Goal: Information Seeking & Learning: Compare options

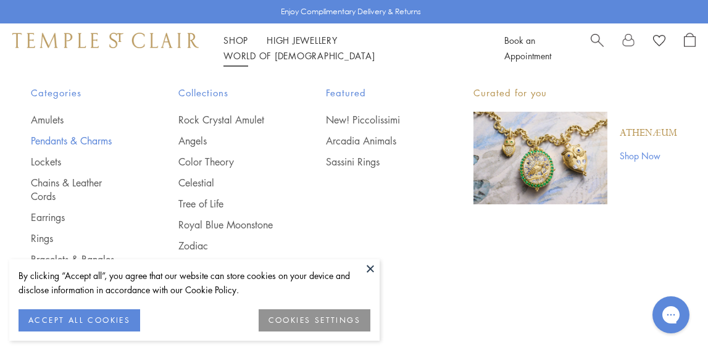
click at [109, 138] on link "Pendants & Charms" at bounding box center [80, 141] width 98 height 14
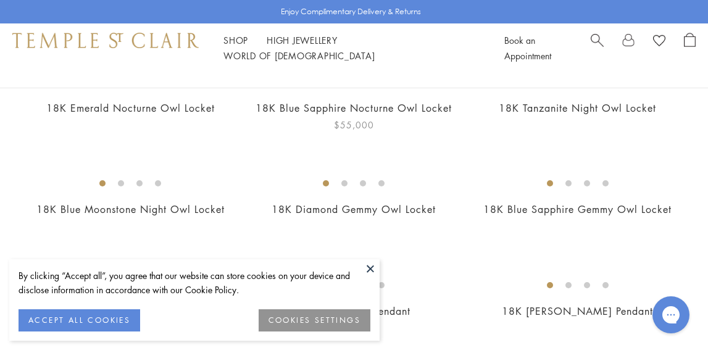
scroll to position [165, 0]
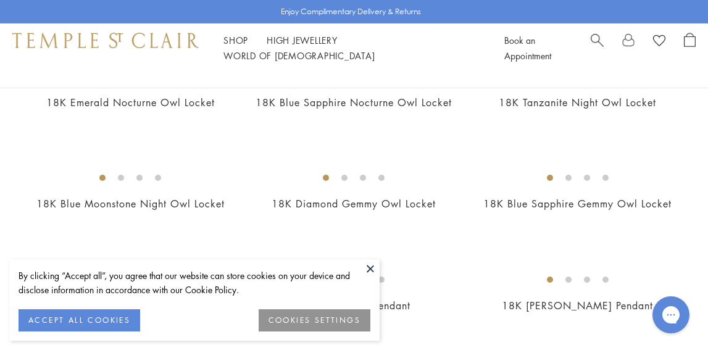
click at [364, 266] on button at bounding box center [370, 268] width 19 height 19
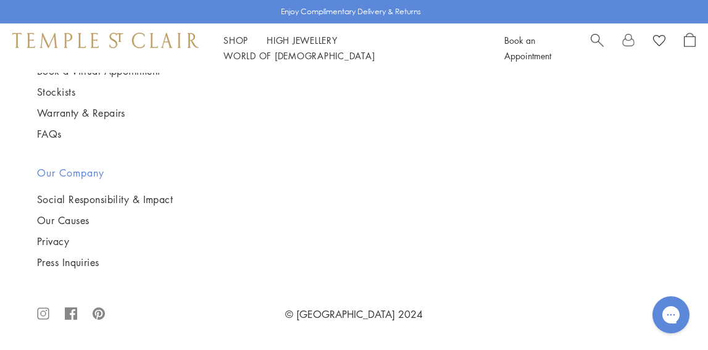
scroll to position [2968, 0]
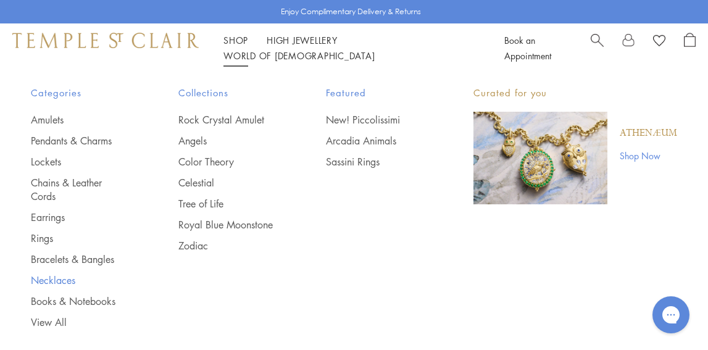
click at [69, 279] on link "Necklaces" at bounding box center [80, 281] width 98 height 14
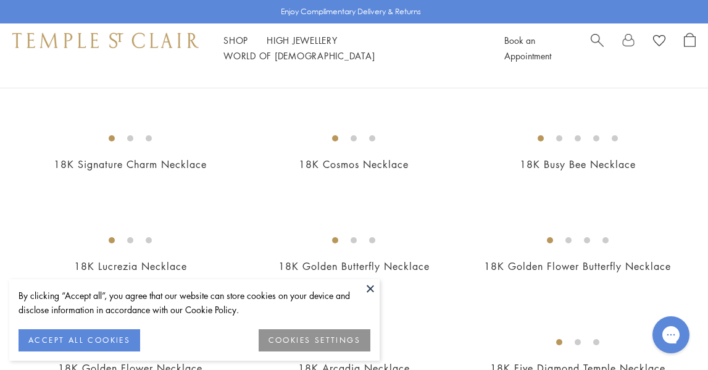
scroll to position [205, 0]
click at [373, 287] on button at bounding box center [370, 288] width 19 height 19
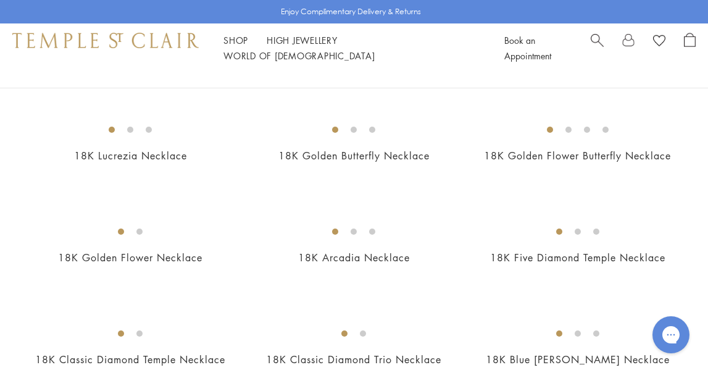
scroll to position [316, 0]
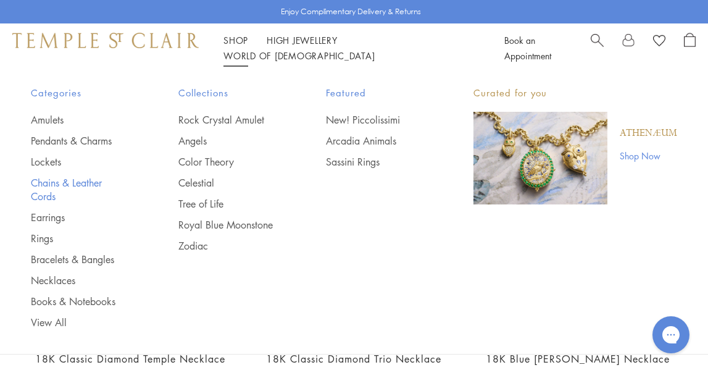
click at [59, 186] on link "Chains & Leather Cords" at bounding box center [80, 189] width 98 height 27
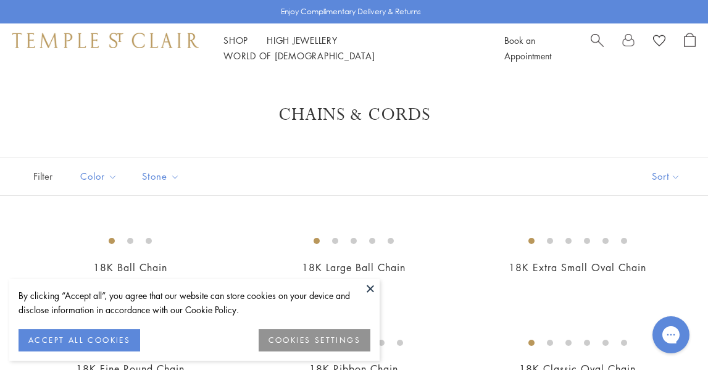
click at [371, 290] on button at bounding box center [370, 288] width 19 height 19
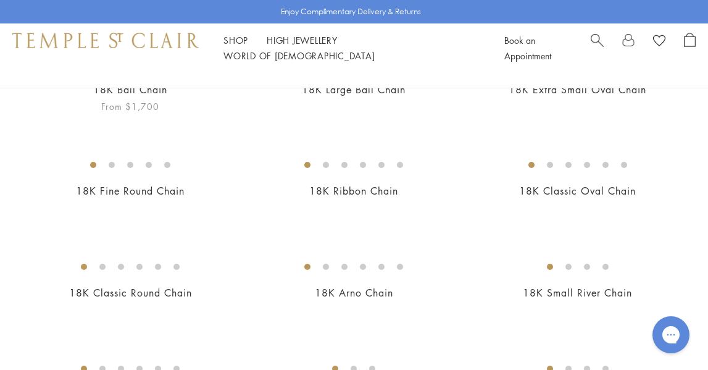
scroll to position [177, 0]
click at [0, 0] on img at bounding box center [0, 0] width 0 height 0
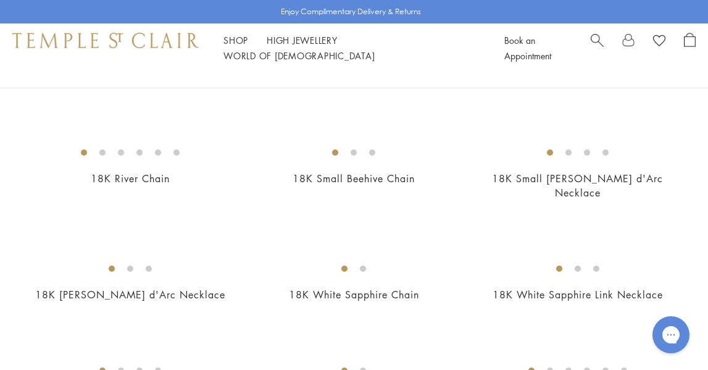
scroll to position [398, 0]
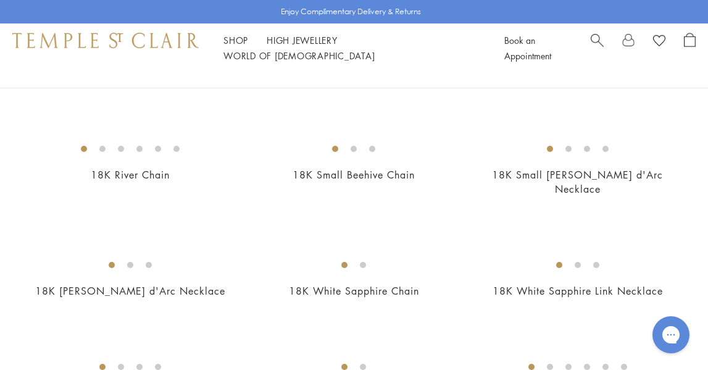
click at [0, 0] on img at bounding box center [0, 0] width 0 height 0
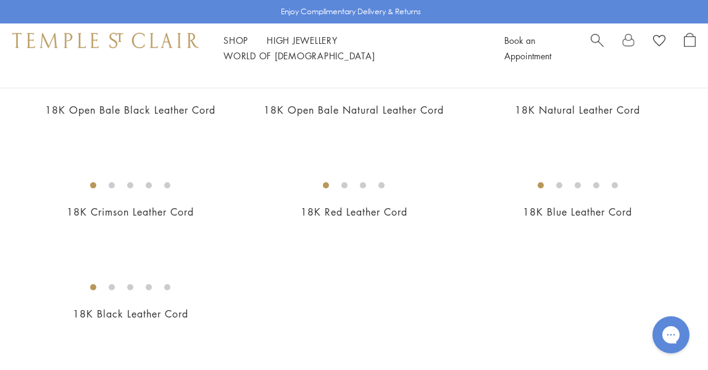
scroll to position [694, 0]
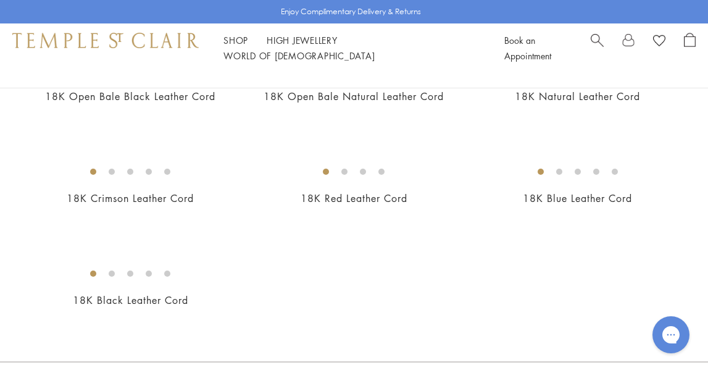
click at [0, 0] on img at bounding box center [0, 0] width 0 height 0
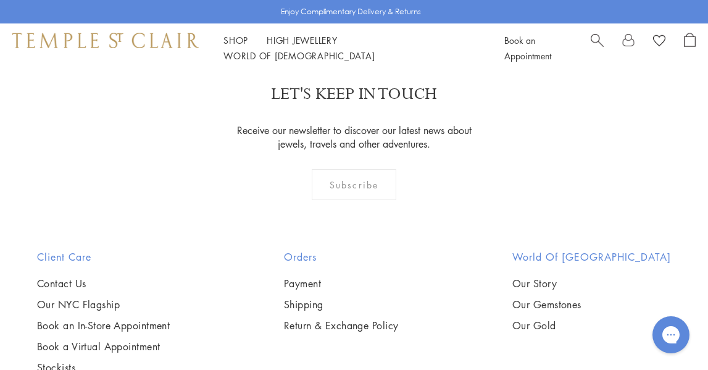
scroll to position [1009, 0]
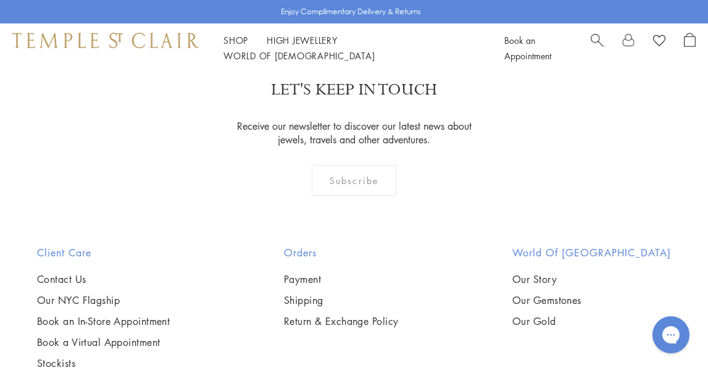
click at [0, 0] on img at bounding box center [0, 0] width 0 height 0
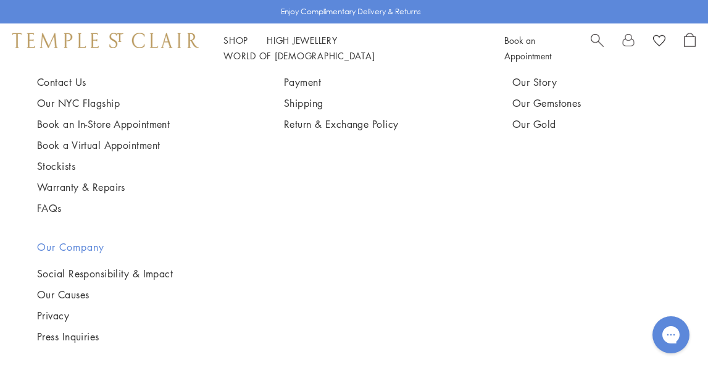
scroll to position [1206, 0]
click at [0, 0] on img at bounding box center [0, 0] width 0 height 0
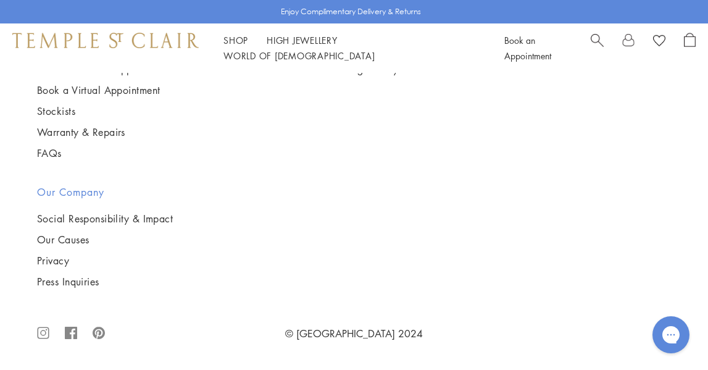
scroll to position [1742, 0]
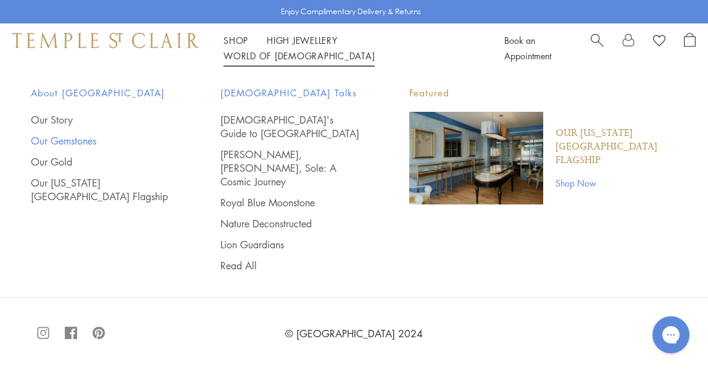
click at [83, 143] on link "Our Gemstones" at bounding box center [101, 141] width 140 height 14
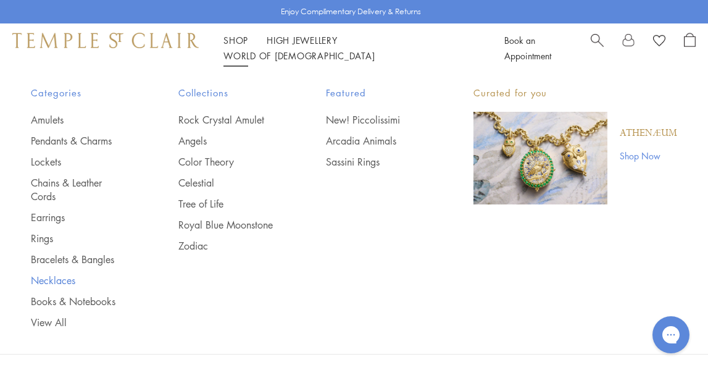
click at [69, 280] on link "Necklaces" at bounding box center [80, 281] width 98 height 14
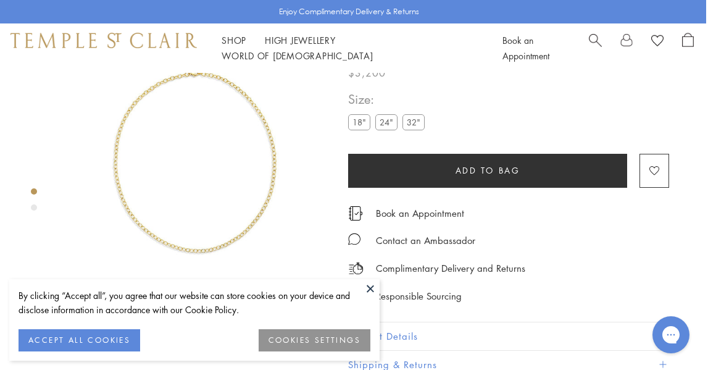
scroll to position [73, 2]
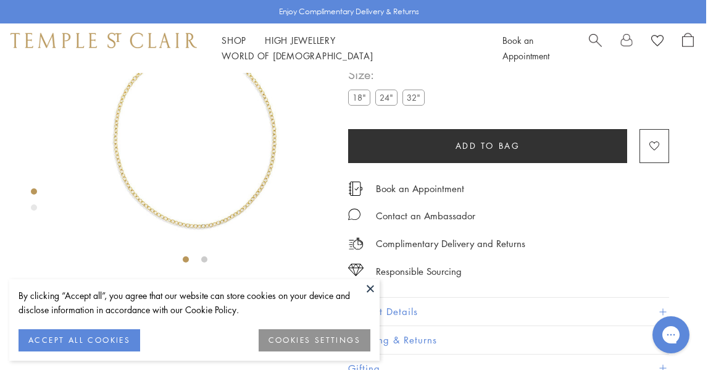
click at [258, 193] on img at bounding box center [195, 135] width 270 height 270
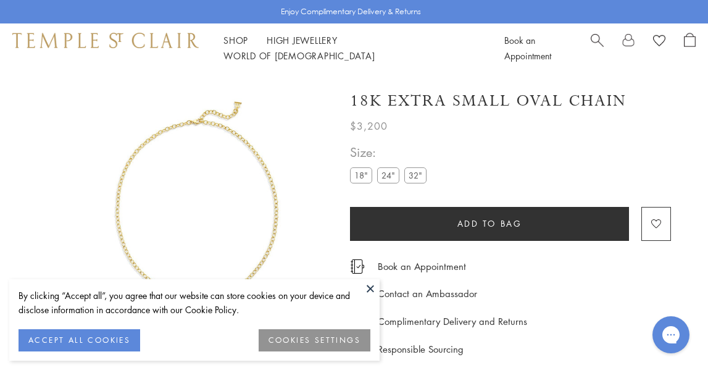
scroll to position [73, 0]
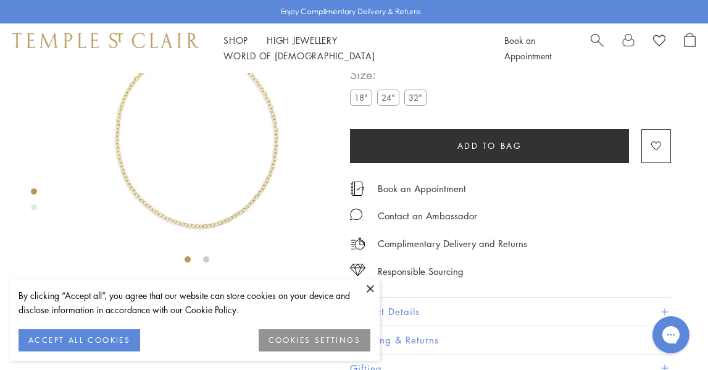
click at [247, 186] on img at bounding box center [197, 135] width 270 height 270
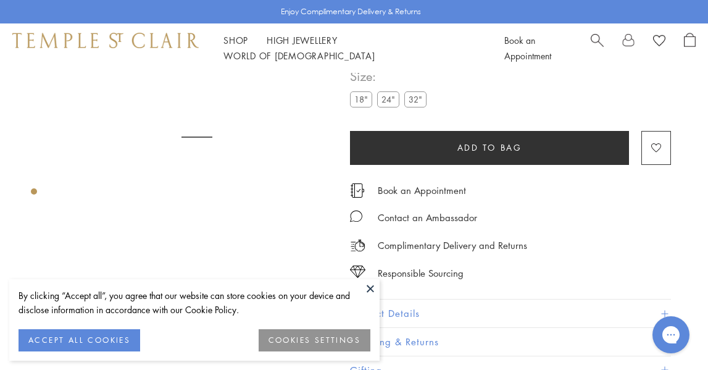
scroll to position [73, 0]
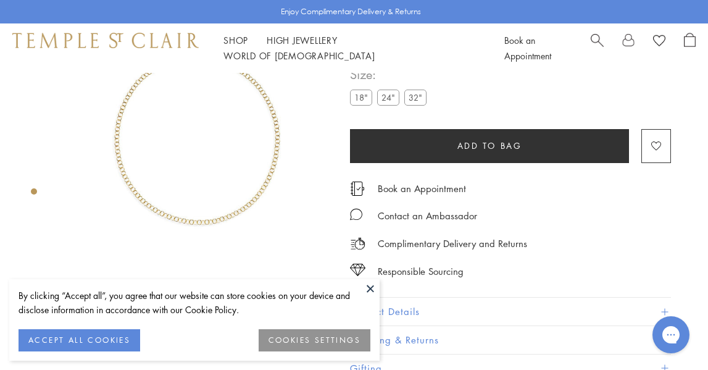
click at [228, 190] on img at bounding box center [197, 135] width 270 height 270
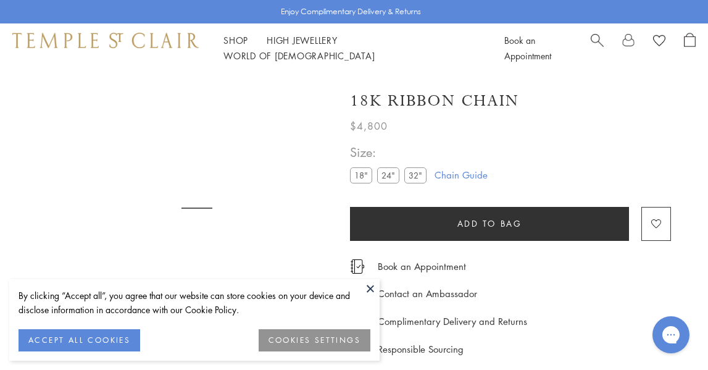
scroll to position [73, 0]
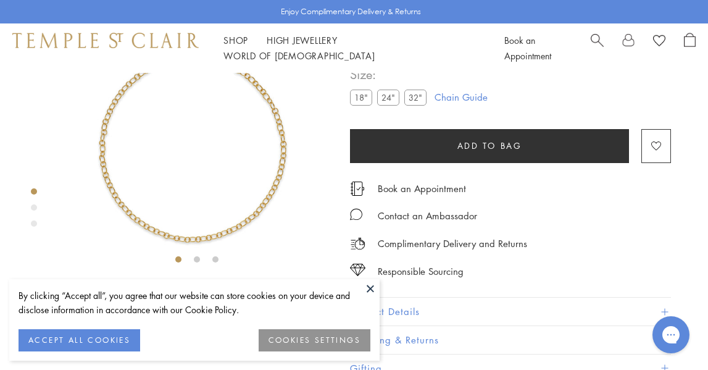
click at [262, 184] on img at bounding box center [197, 135] width 270 height 270
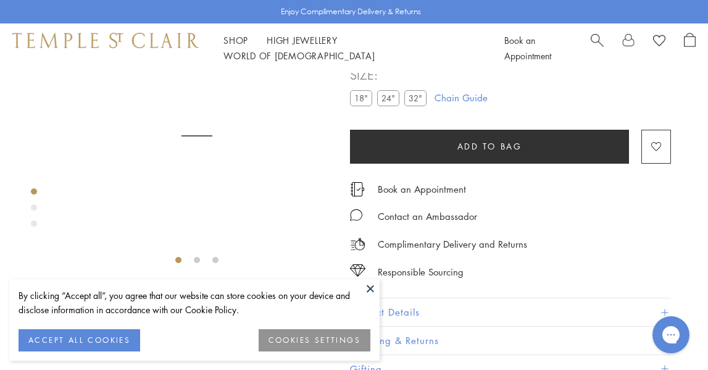
scroll to position [73, 0]
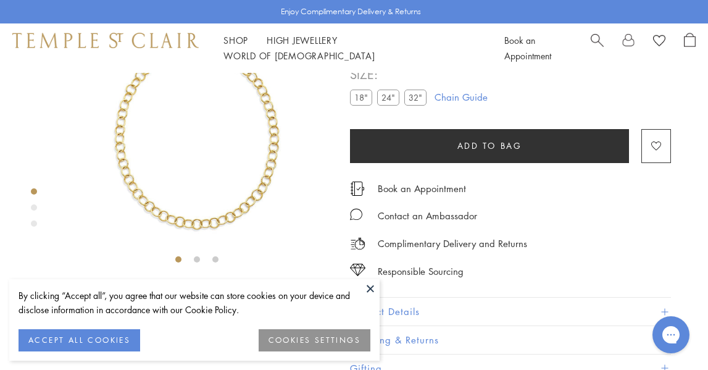
click at [258, 174] on img at bounding box center [197, 135] width 270 height 270
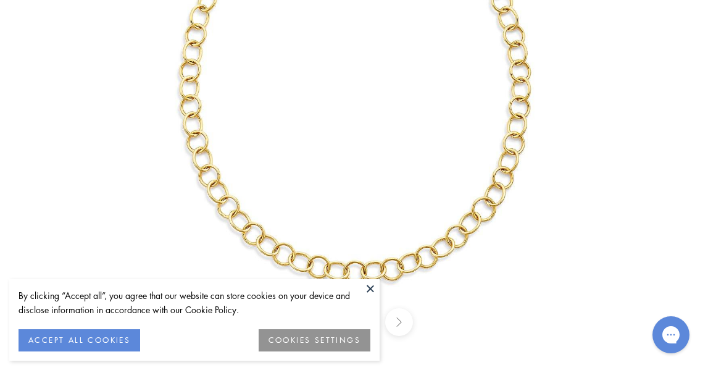
click at [371, 290] on button at bounding box center [370, 288] width 19 height 19
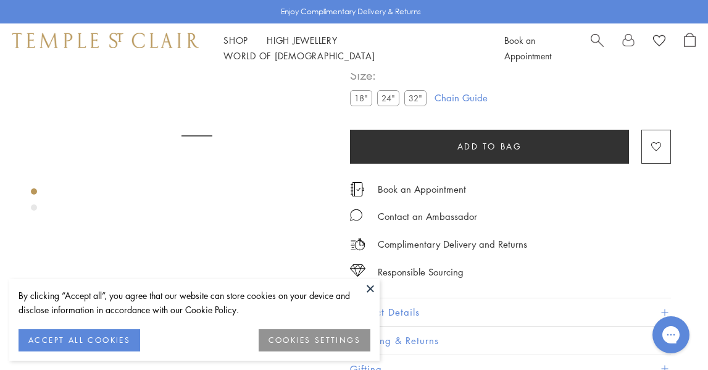
scroll to position [73, 0]
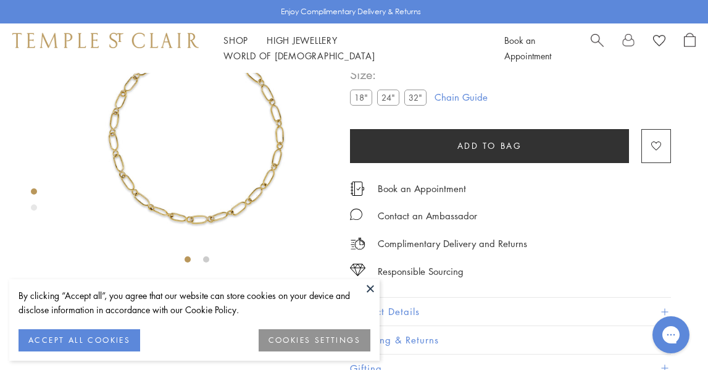
click at [222, 185] on img at bounding box center [197, 135] width 270 height 270
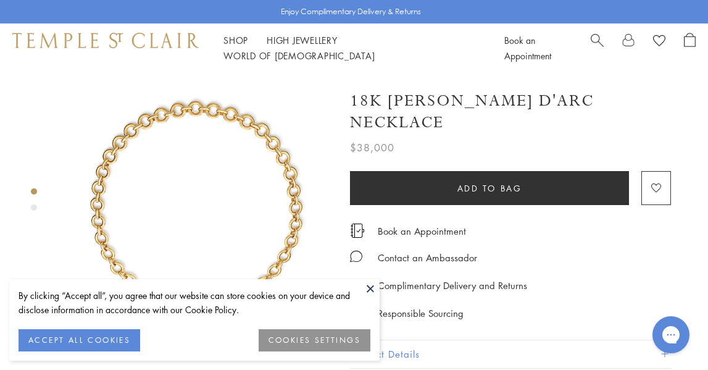
click at [112, 182] on img at bounding box center [197, 208] width 270 height 270
click at [266, 127] on img at bounding box center [197, 208] width 270 height 270
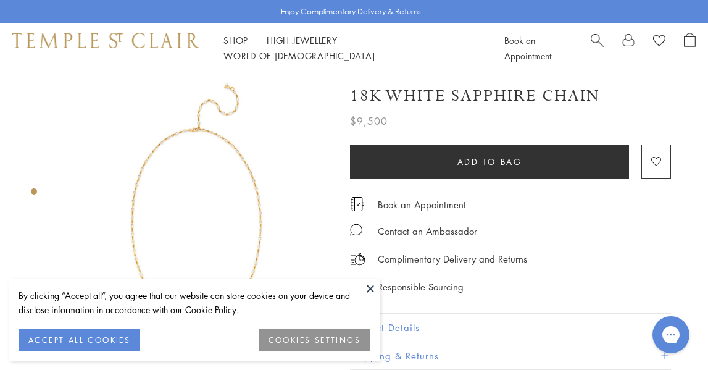
click at [263, 203] on img at bounding box center [197, 208] width 270 height 270
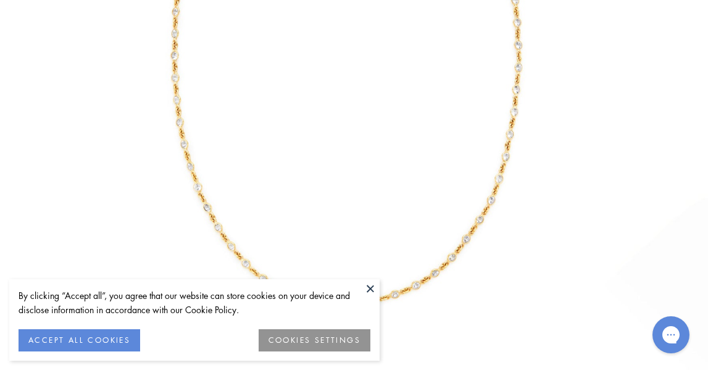
click at [372, 287] on button at bounding box center [370, 288] width 19 height 19
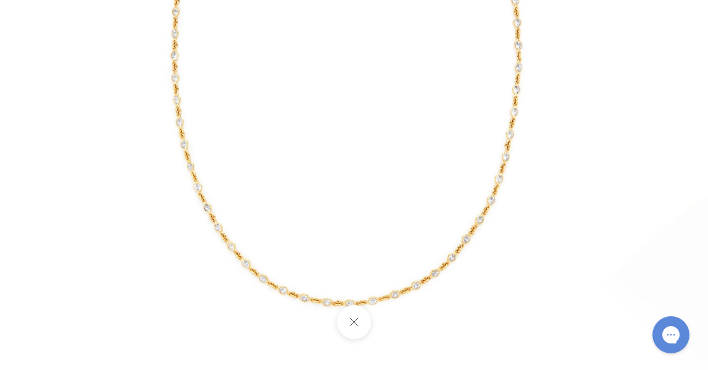
click at [292, 296] on img at bounding box center [347, 8] width 723 height 723
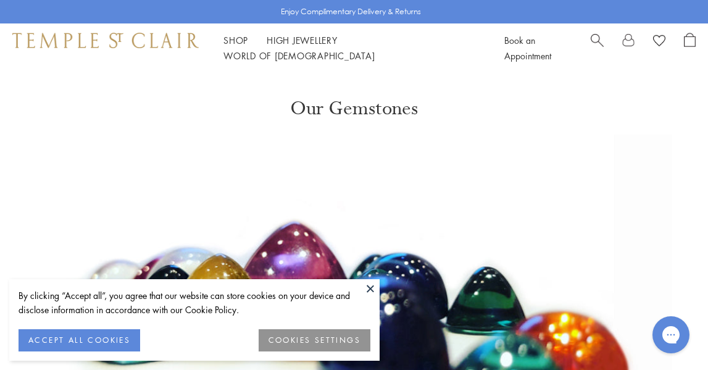
click at [374, 287] on button at bounding box center [370, 288] width 19 height 19
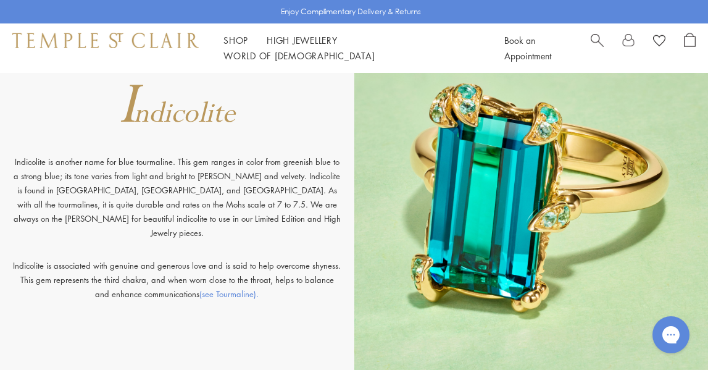
scroll to position [3951, 0]
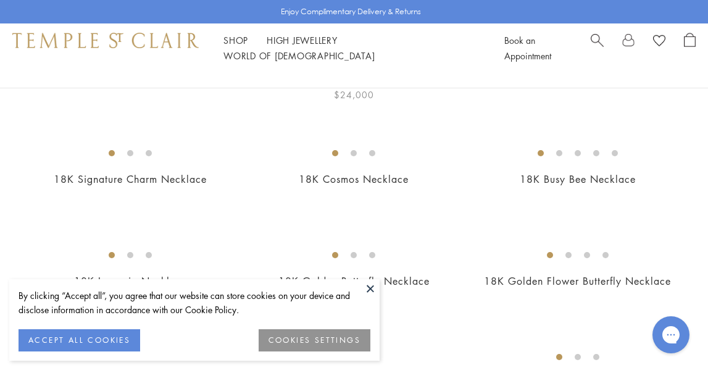
scroll to position [193, 0]
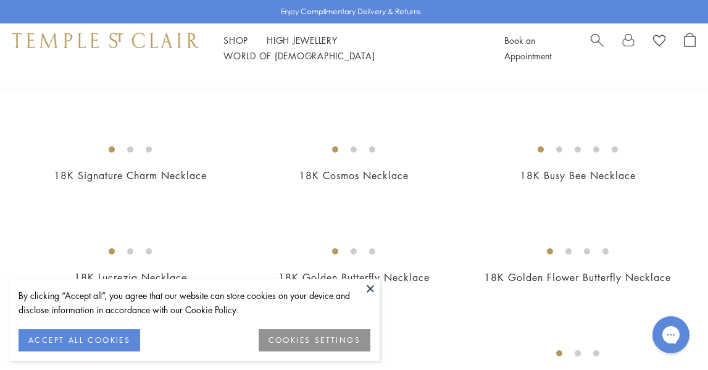
click at [370, 289] on button at bounding box center [370, 288] width 19 height 19
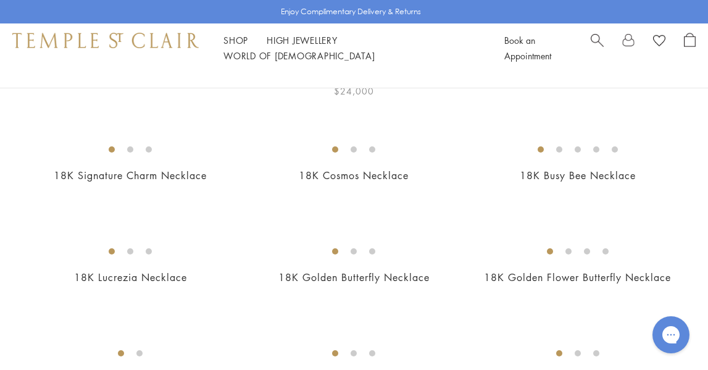
click at [0, 0] on img at bounding box center [0, 0] width 0 height 0
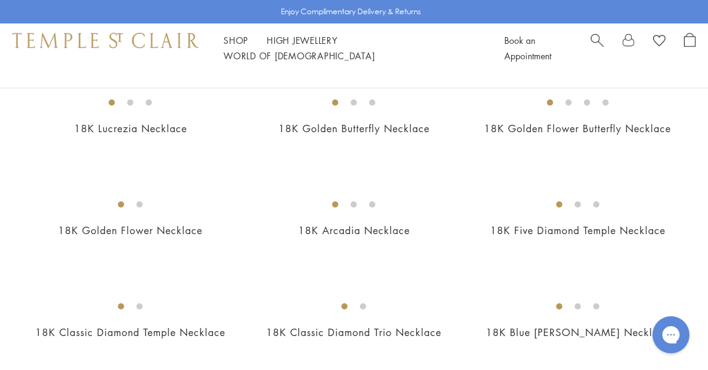
scroll to position [356, 0]
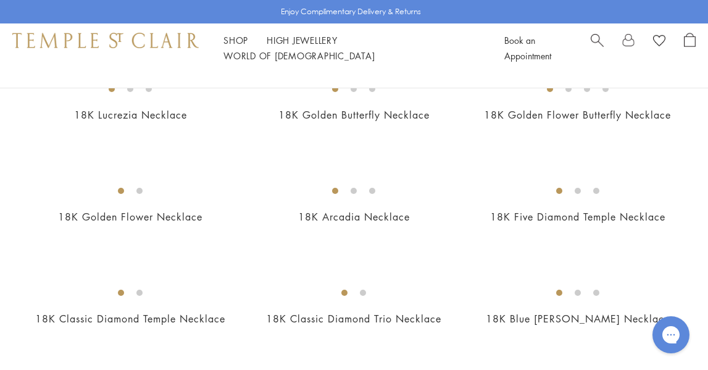
click at [0, 0] on img at bounding box center [0, 0] width 0 height 0
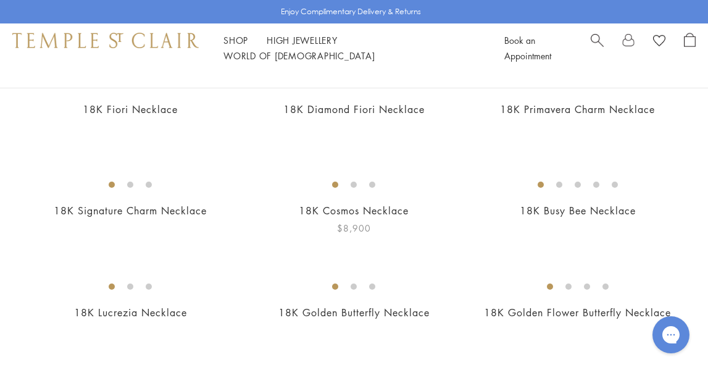
scroll to position [154, 0]
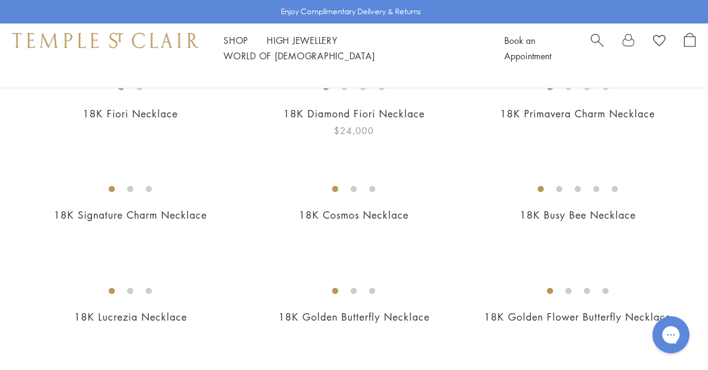
click at [0, 0] on img at bounding box center [0, 0] width 0 height 0
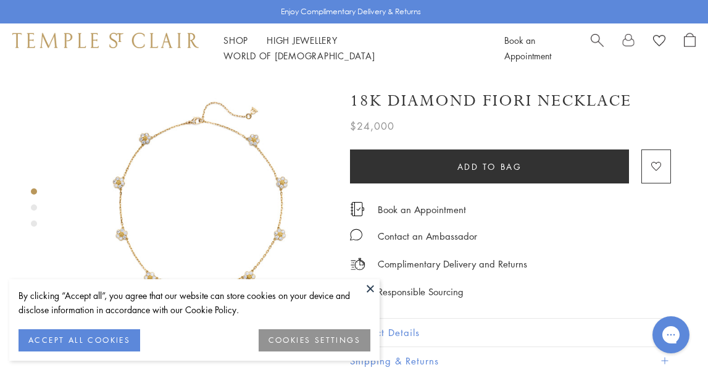
click at [262, 221] on img at bounding box center [197, 208] width 270 height 270
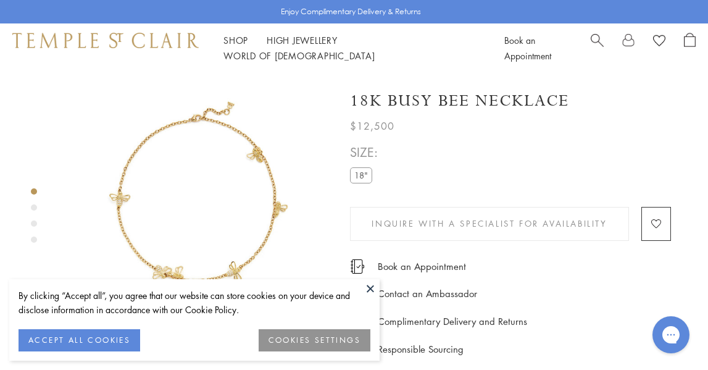
click at [256, 196] on img at bounding box center [197, 208] width 270 height 270
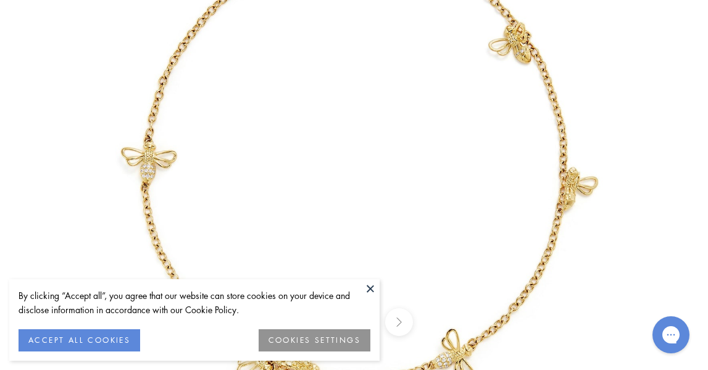
click at [372, 288] on button at bounding box center [370, 288] width 19 height 19
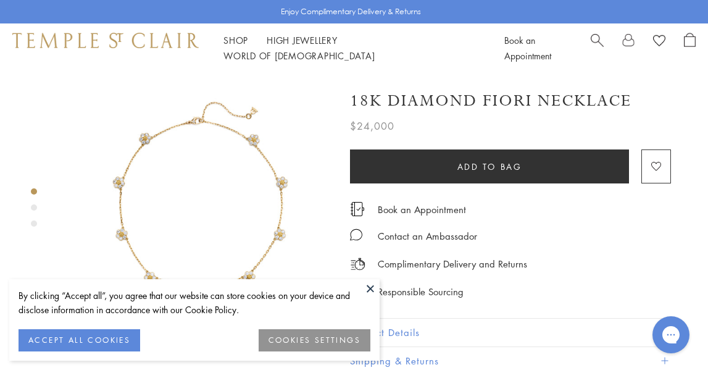
click at [370, 291] on button at bounding box center [370, 288] width 19 height 19
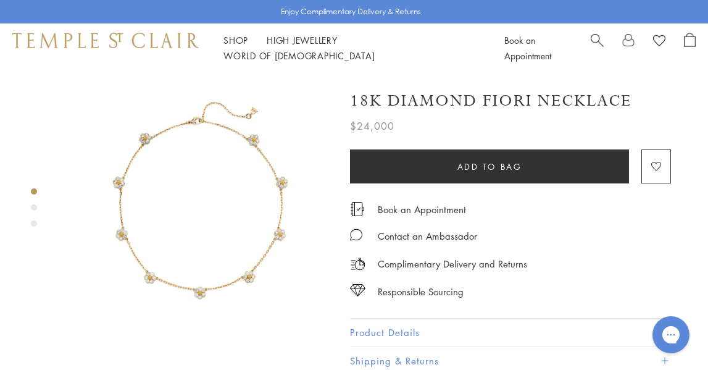
click at [256, 259] on img at bounding box center [197, 208] width 270 height 270
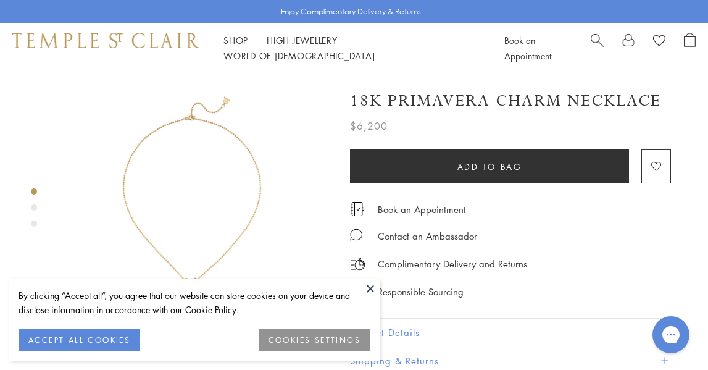
click at [369, 287] on button at bounding box center [370, 288] width 19 height 19
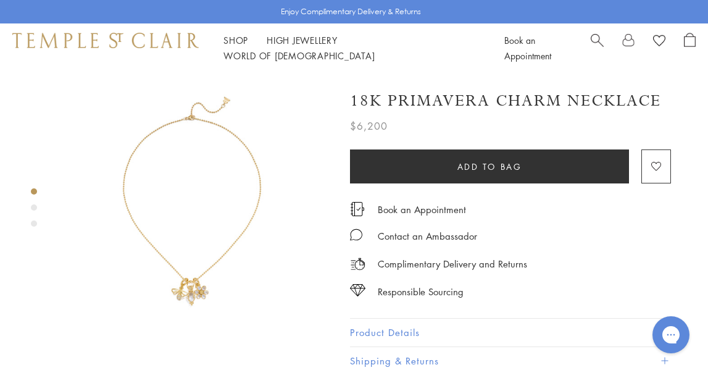
click at [196, 271] on img at bounding box center [197, 208] width 270 height 270
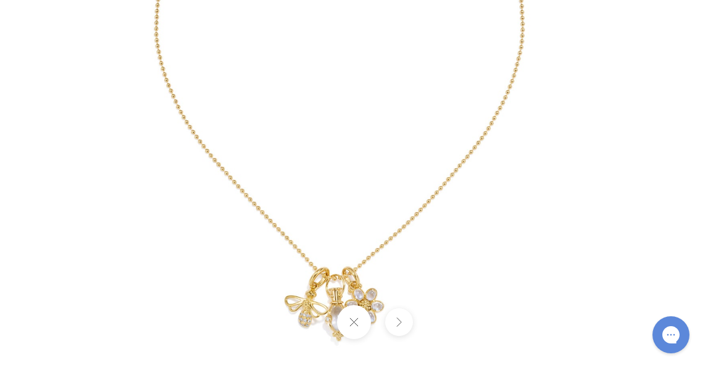
click at [358, 323] on button at bounding box center [354, 322] width 34 height 34
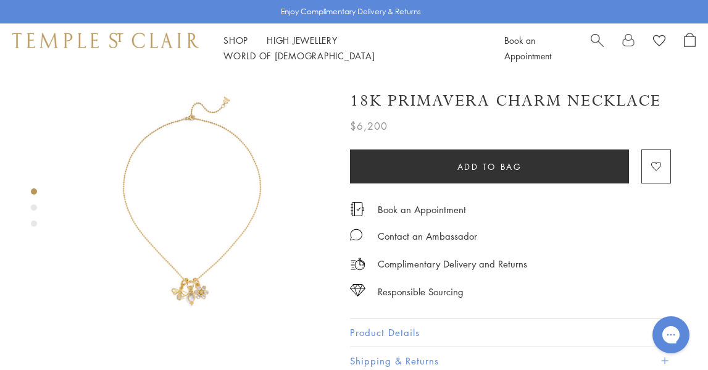
click at [233, 227] on img at bounding box center [197, 208] width 270 height 270
